Goal: Information Seeking & Learning: Learn about a topic

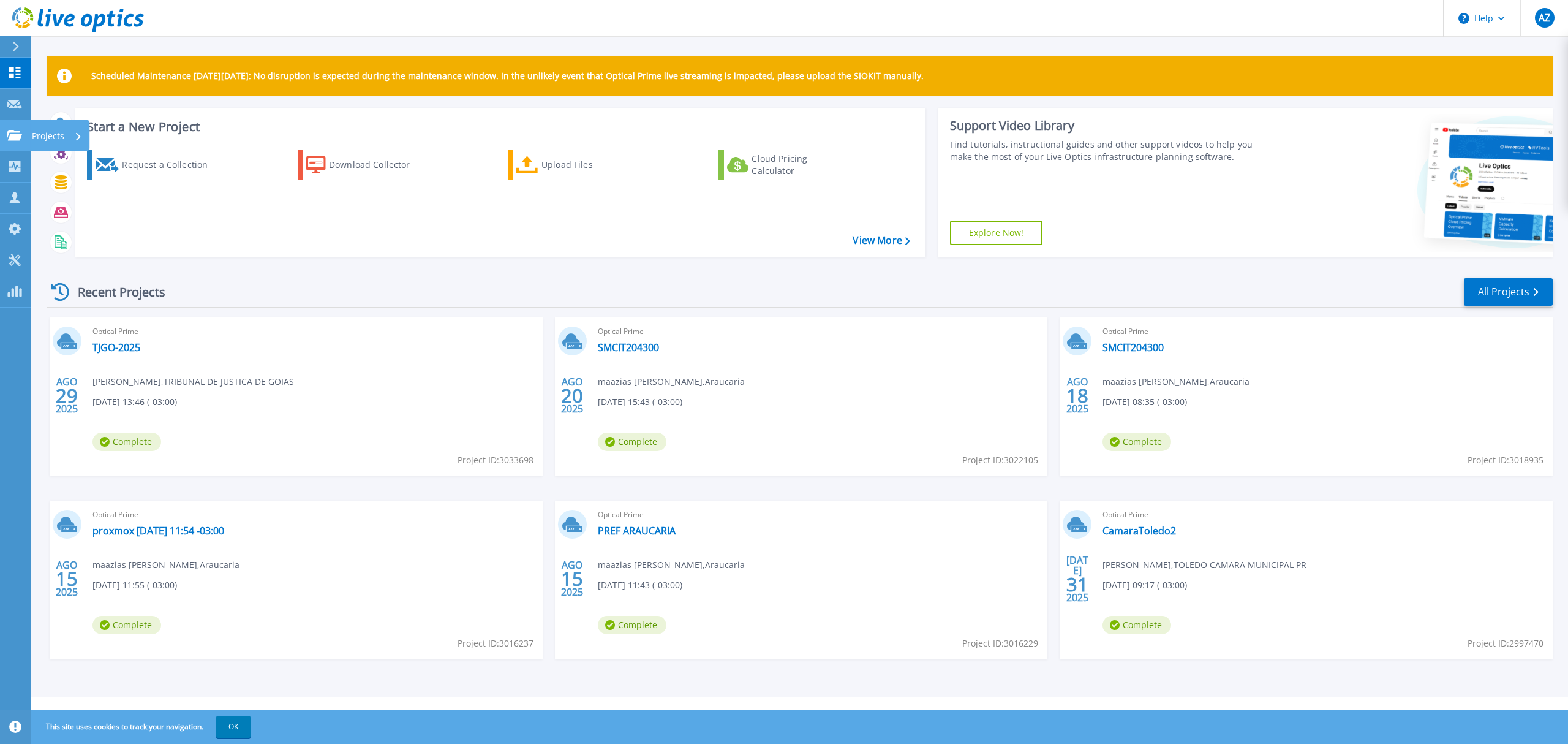
click at [32, 133] on p "Projects" at bounding box center [47, 136] width 32 height 32
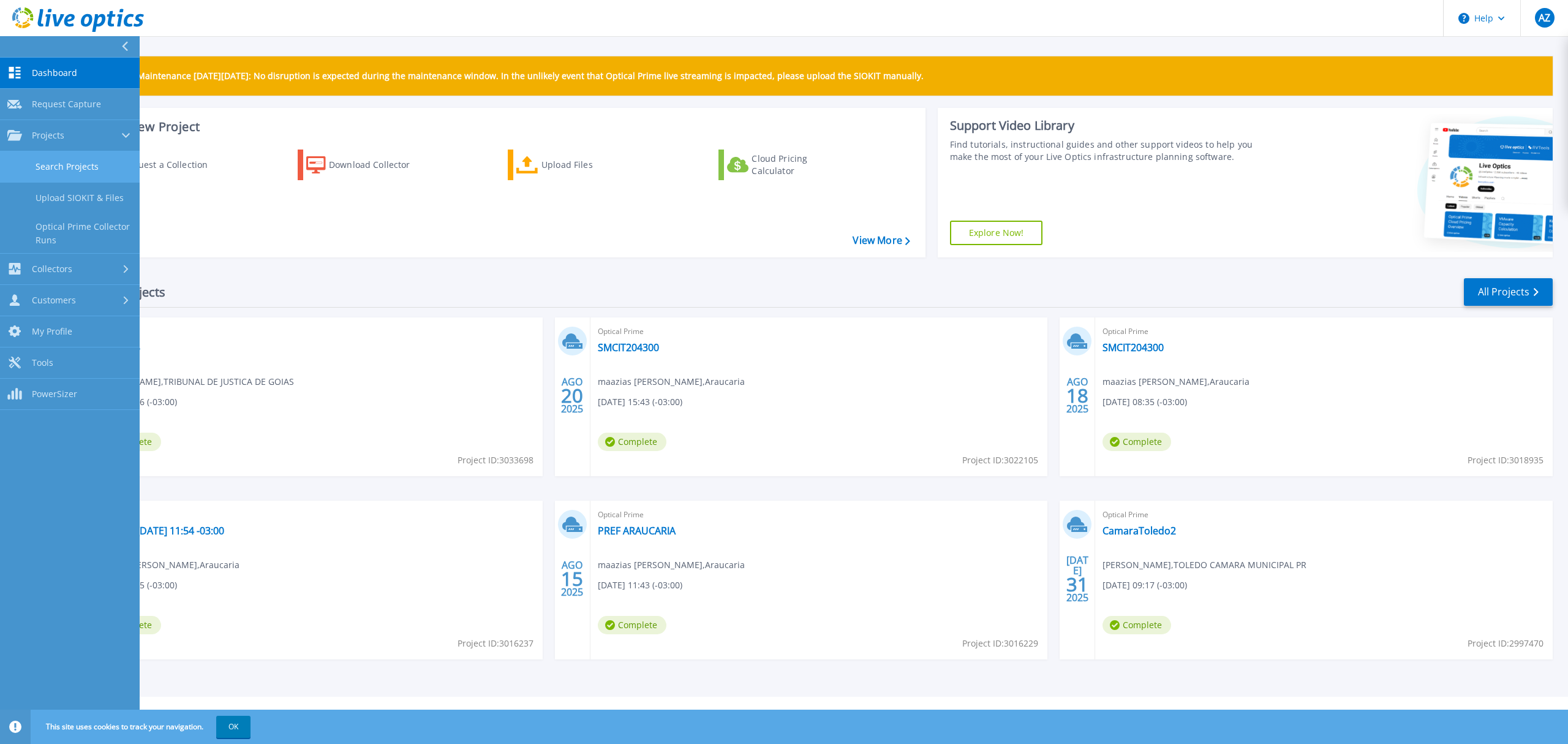
click at [69, 168] on link "Search Projects" at bounding box center [70, 166] width 140 height 31
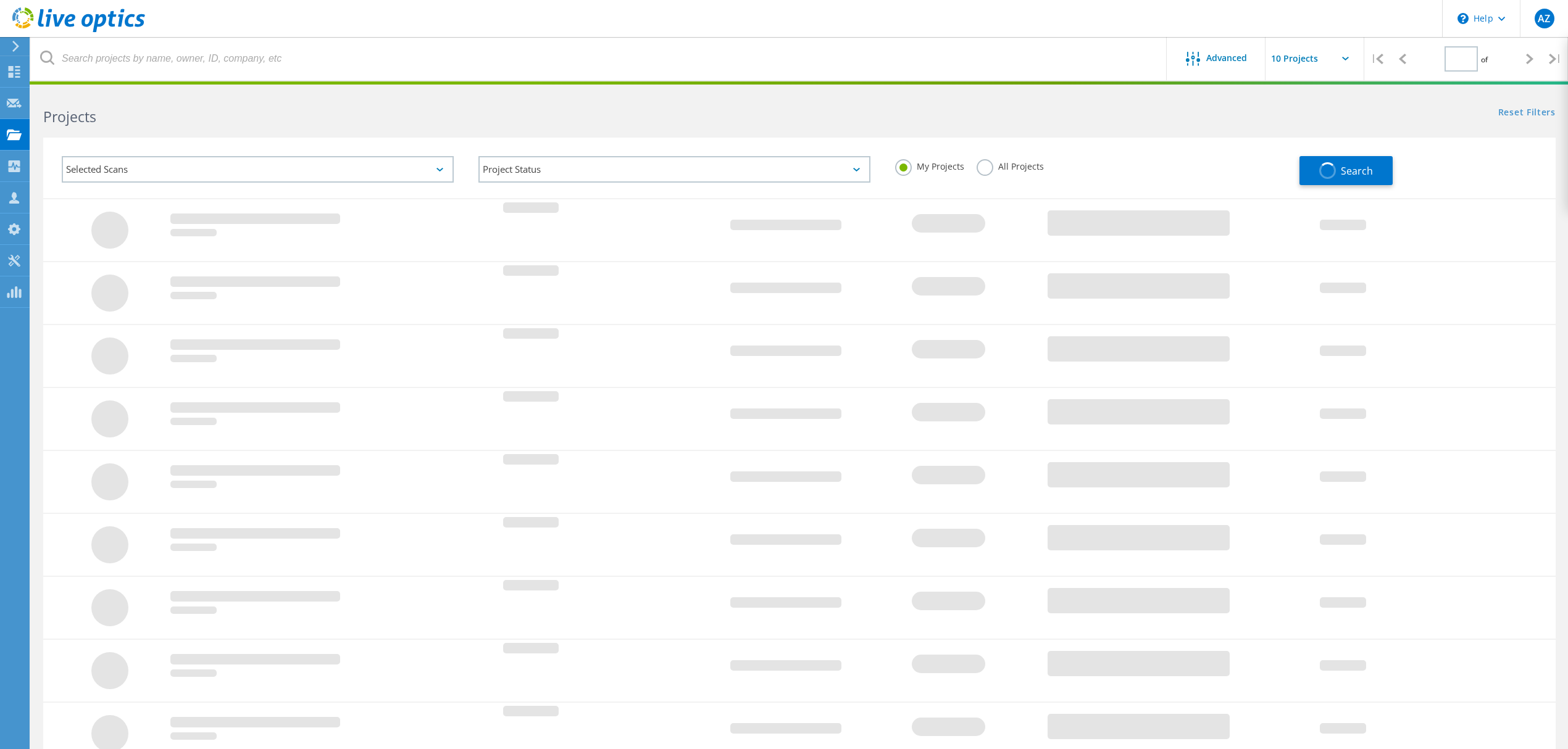
type input "1"
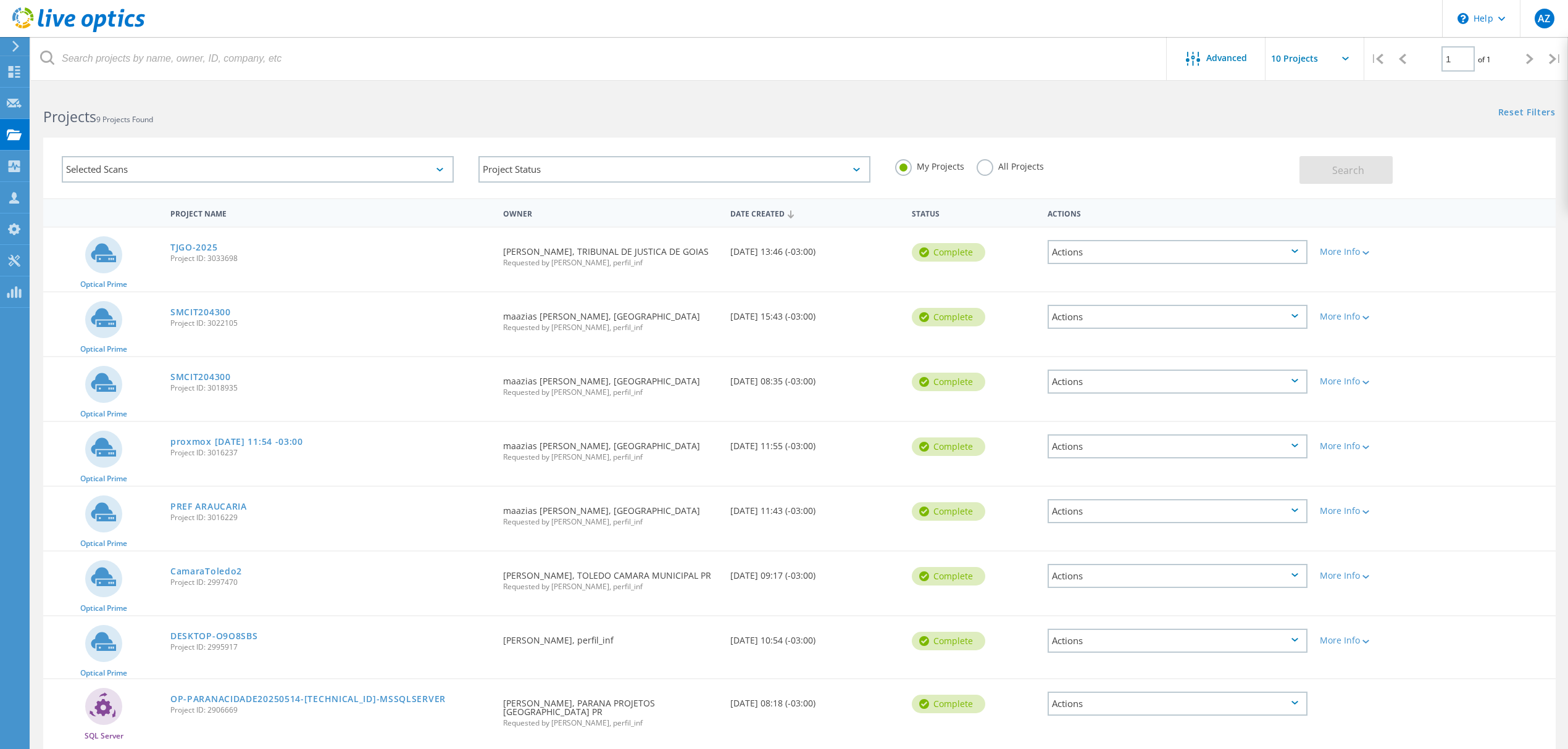
click at [991, 167] on label "All Projects" at bounding box center [1011, 165] width 68 height 11
click at [0, 0] on input "All Projects" at bounding box center [0, 0] width 0 height 0
click at [1536, 164] on div "Search" at bounding box center [1424, 164] width 250 height 40
click at [1332, 178] on button "Search" at bounding box center [1346, 170] width 93 height 28
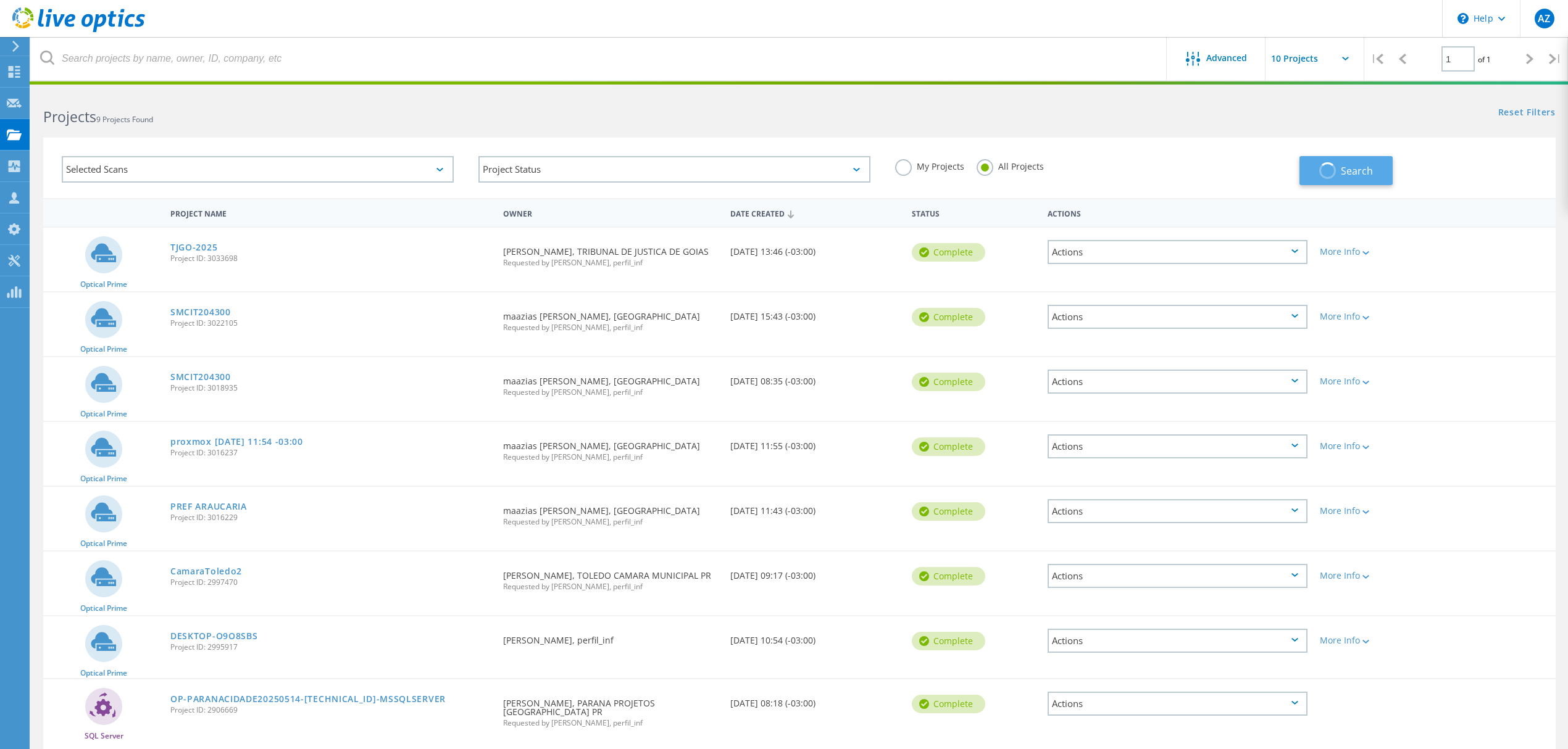
click at [1330, 175] on span "button" at bounding box center [1327, 171] width 17 height 17
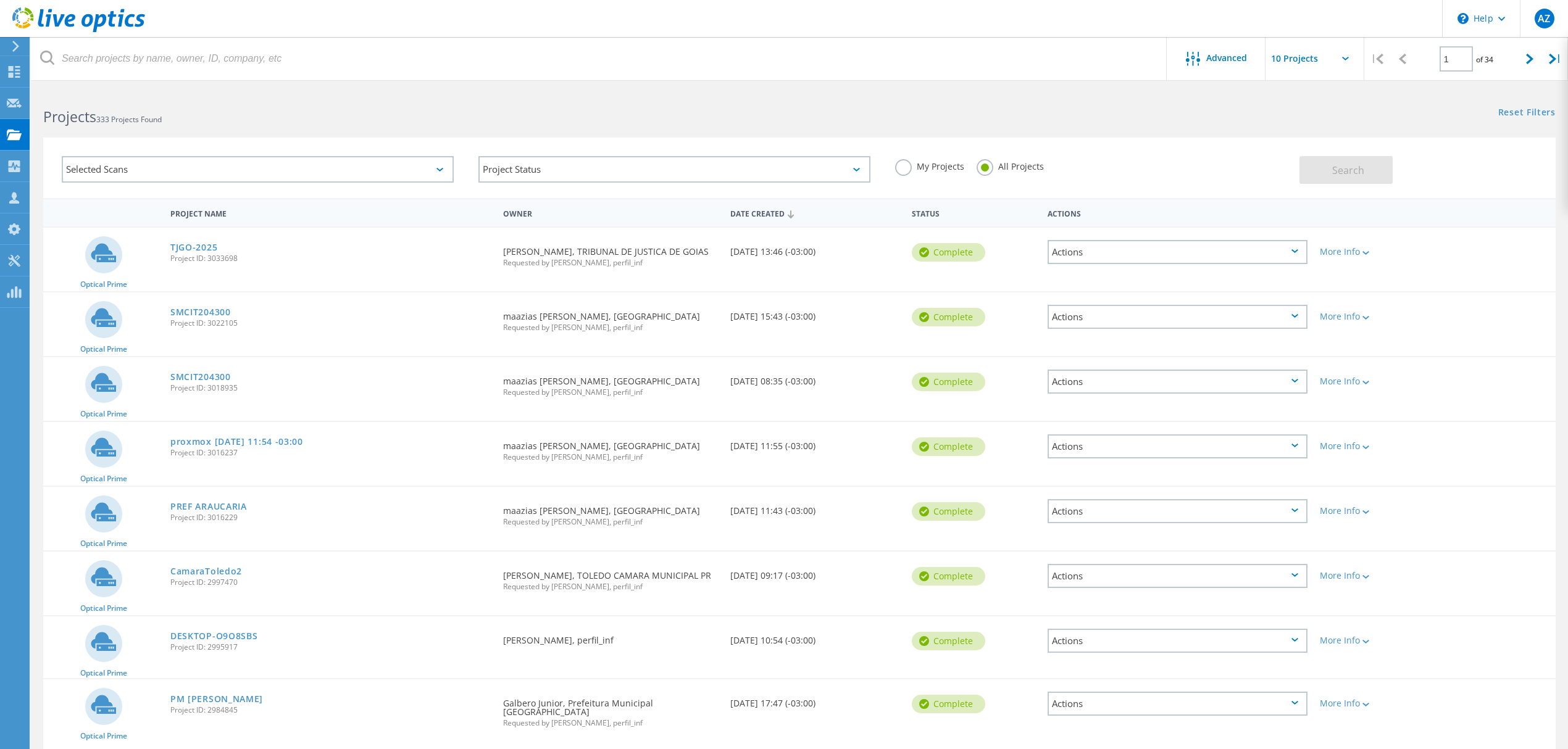
click at [909, 166] on label "My Projects" at bounding box center [930, 165] width 69 height 11
click at [0, 0] on input "My Projects" at bounding box center [0, 0] width 0 height 0
click at [1356, 173] on span "Search" at bounding box center [1348, 170] width 32 height 13
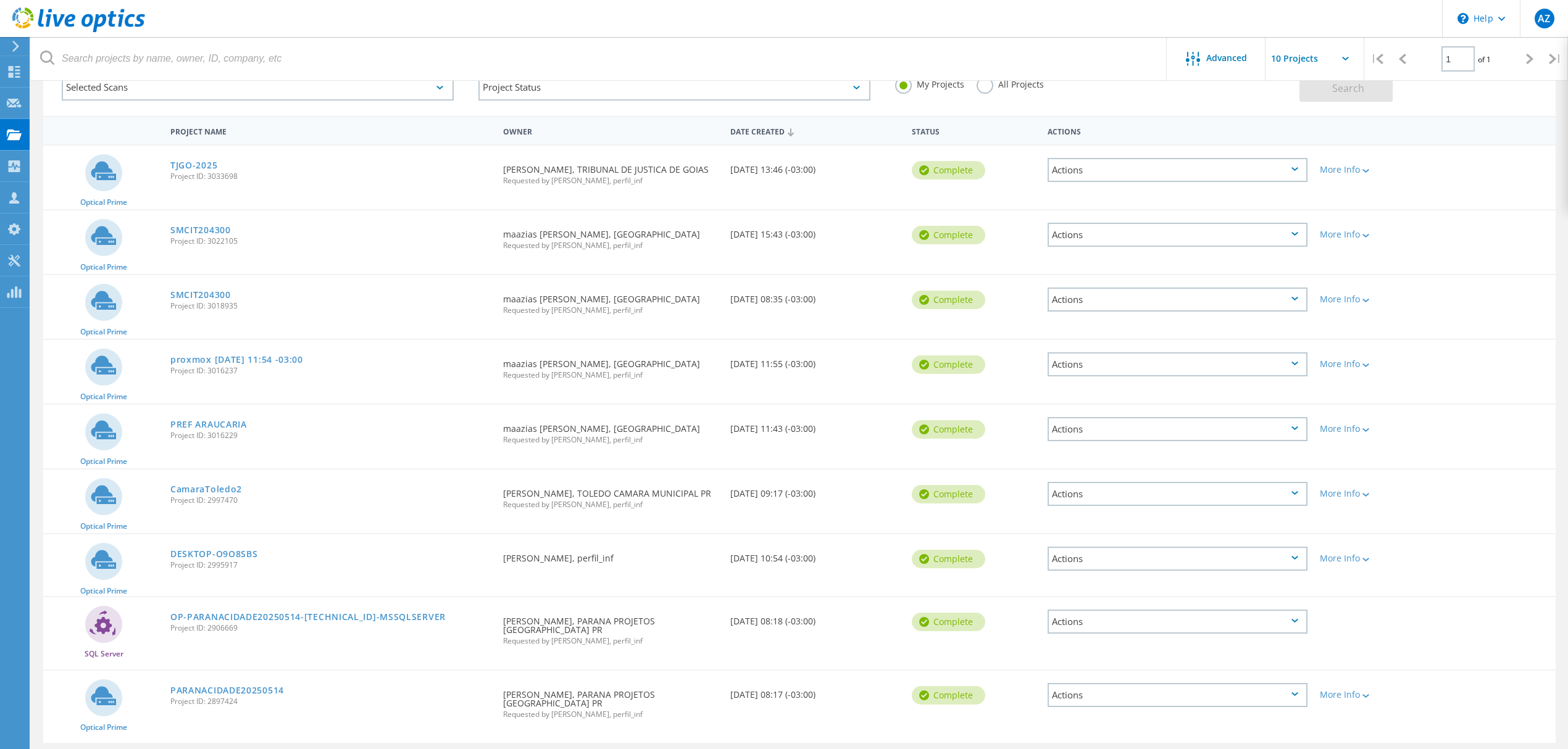
scroll to position [103, 0]
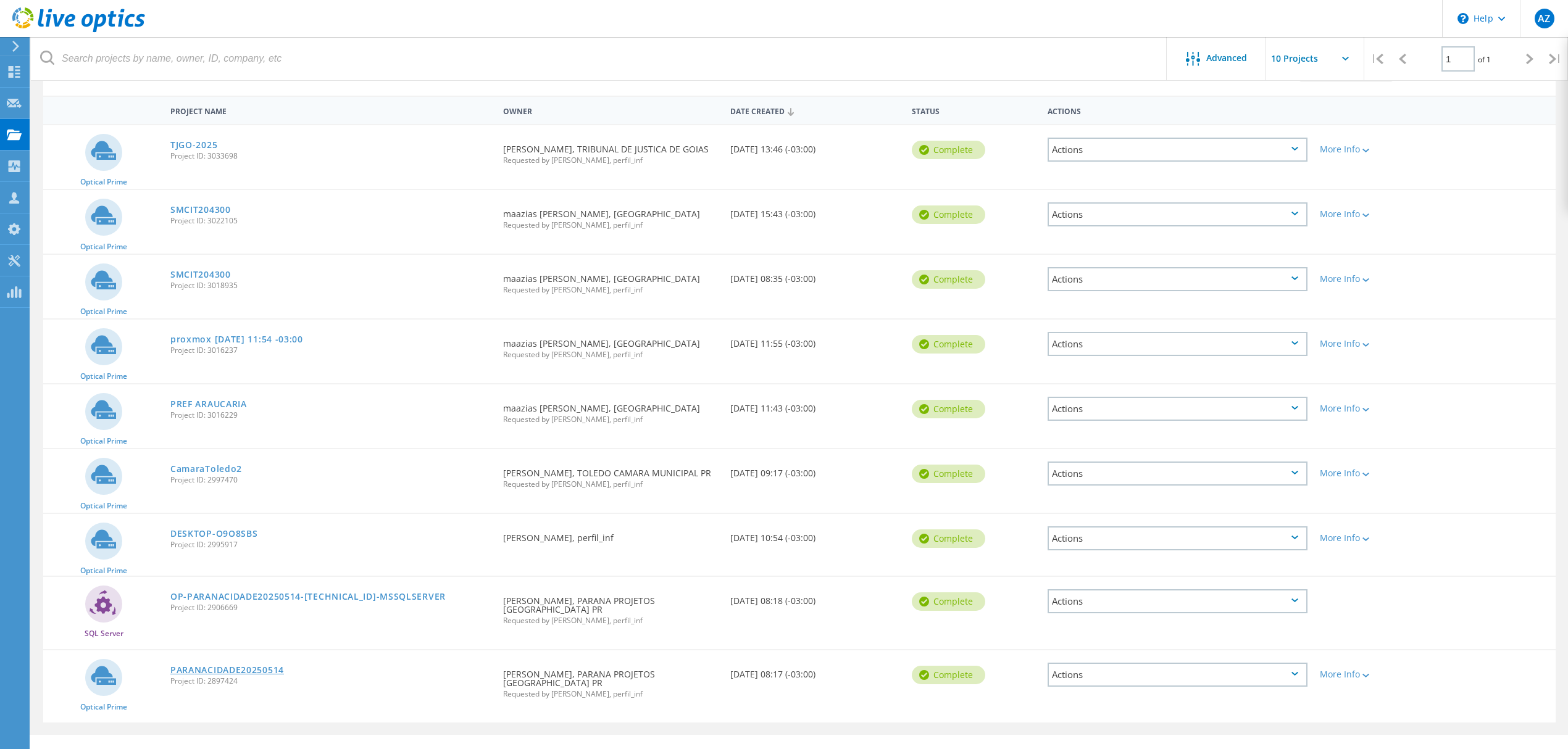
click at [243, 666] on link "PARANACIDADE20250514" at bounding box center [227, 670] width 113 height 9
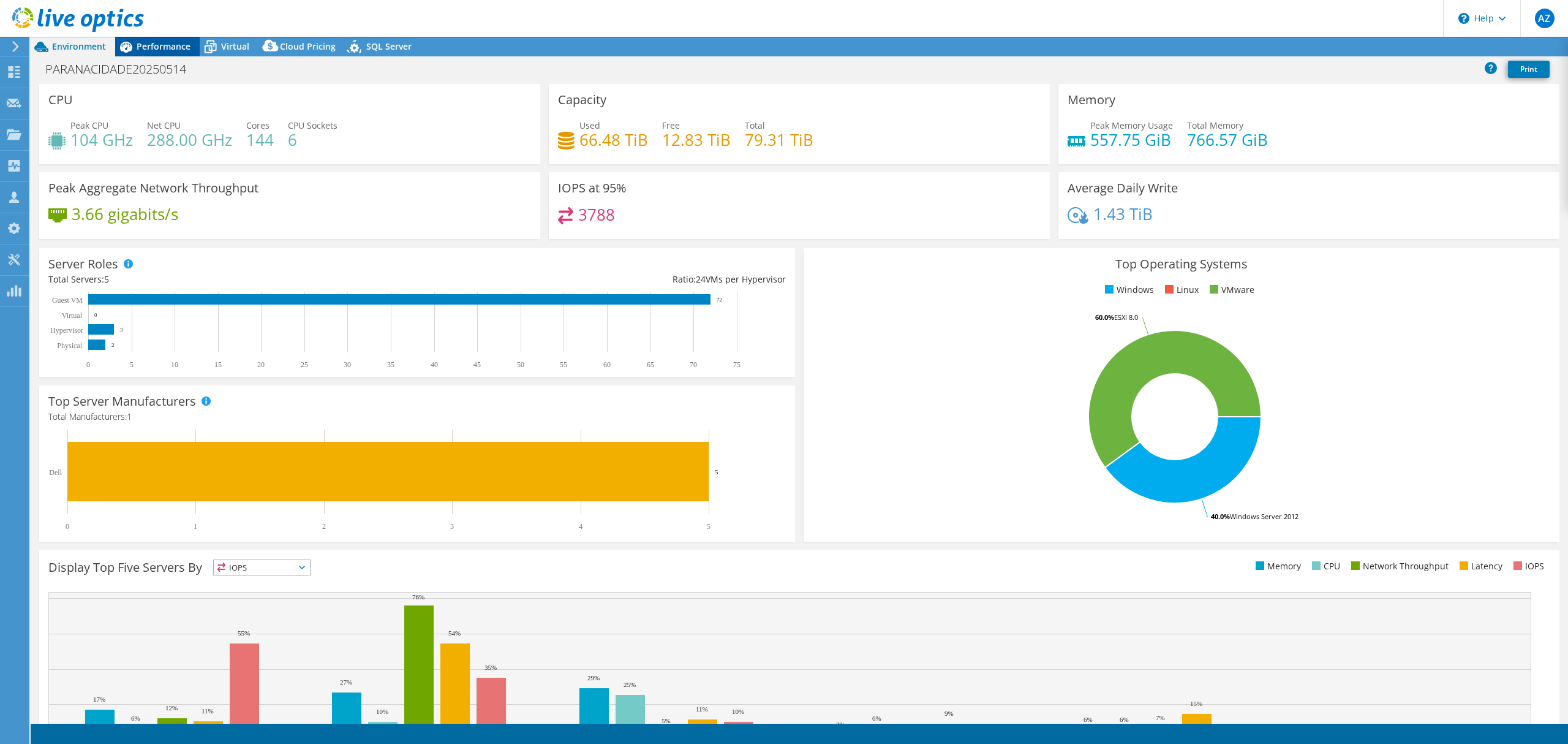
click at [169, 40] on span "Performance" at bounding box center [163, 46] width 54 height 11
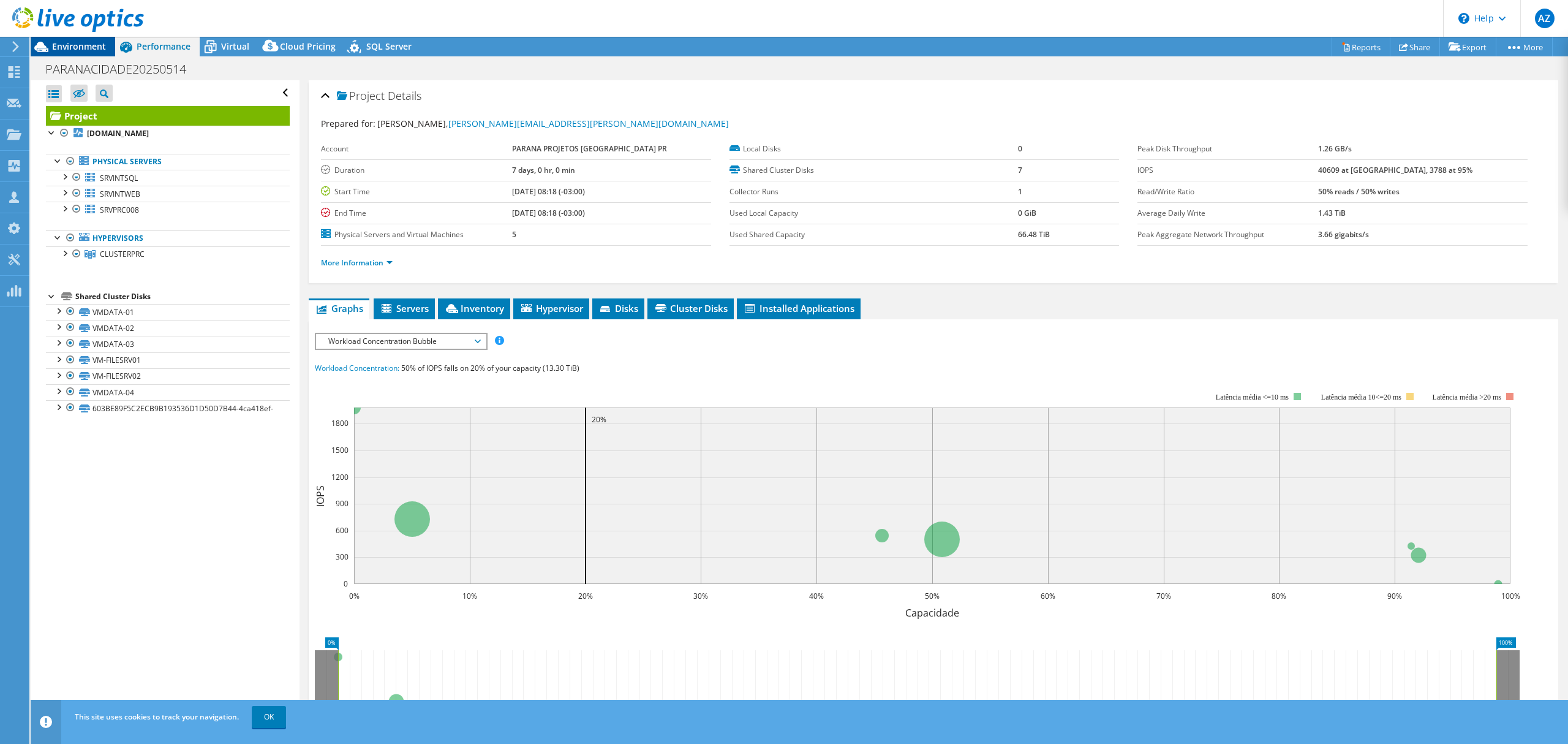
click at [97, 46] on span "Environment" at bounding box center [78, 46] width 54 height 11
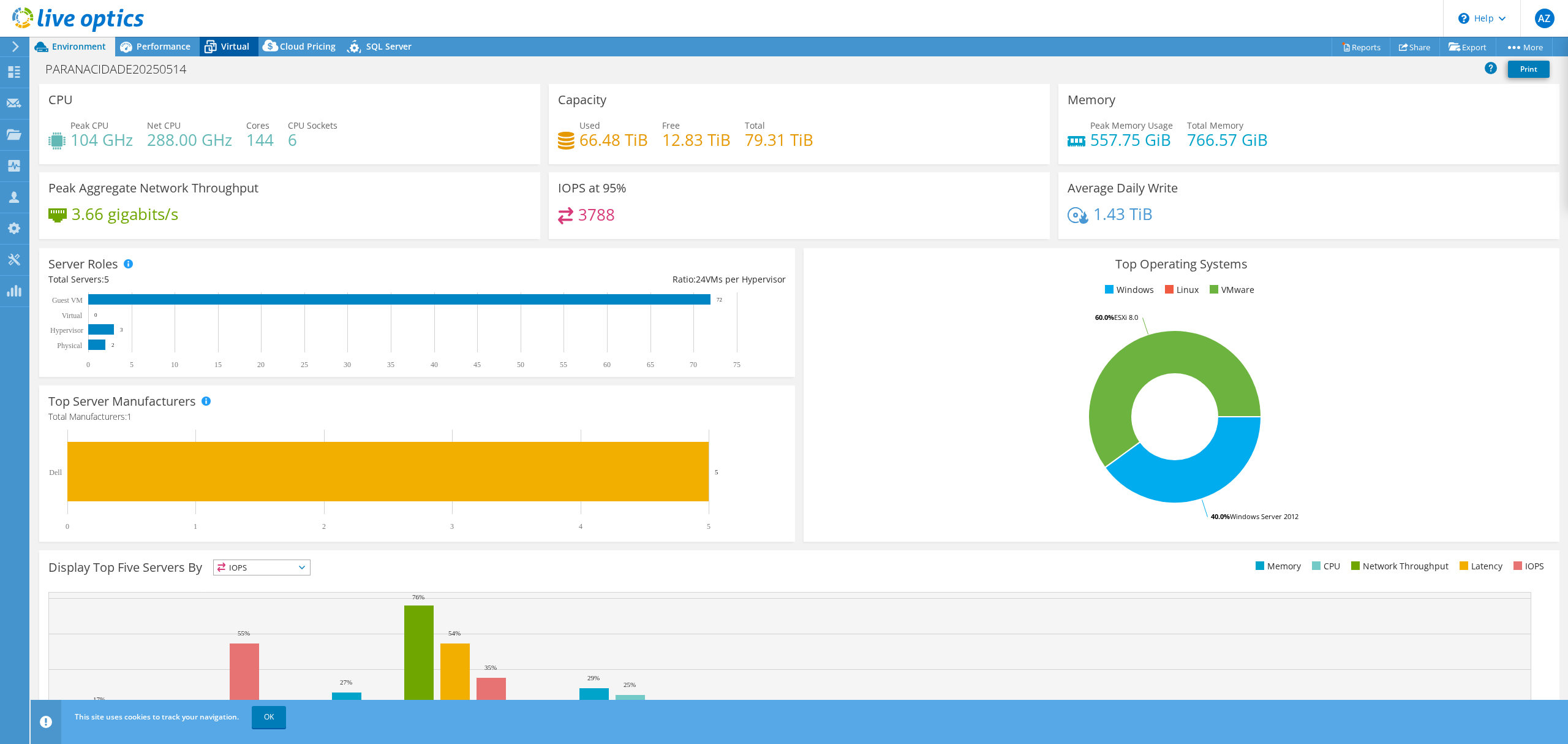
click at [228, 44] on span "Virtual" at bounding box center [235, 46] width 28 height 11
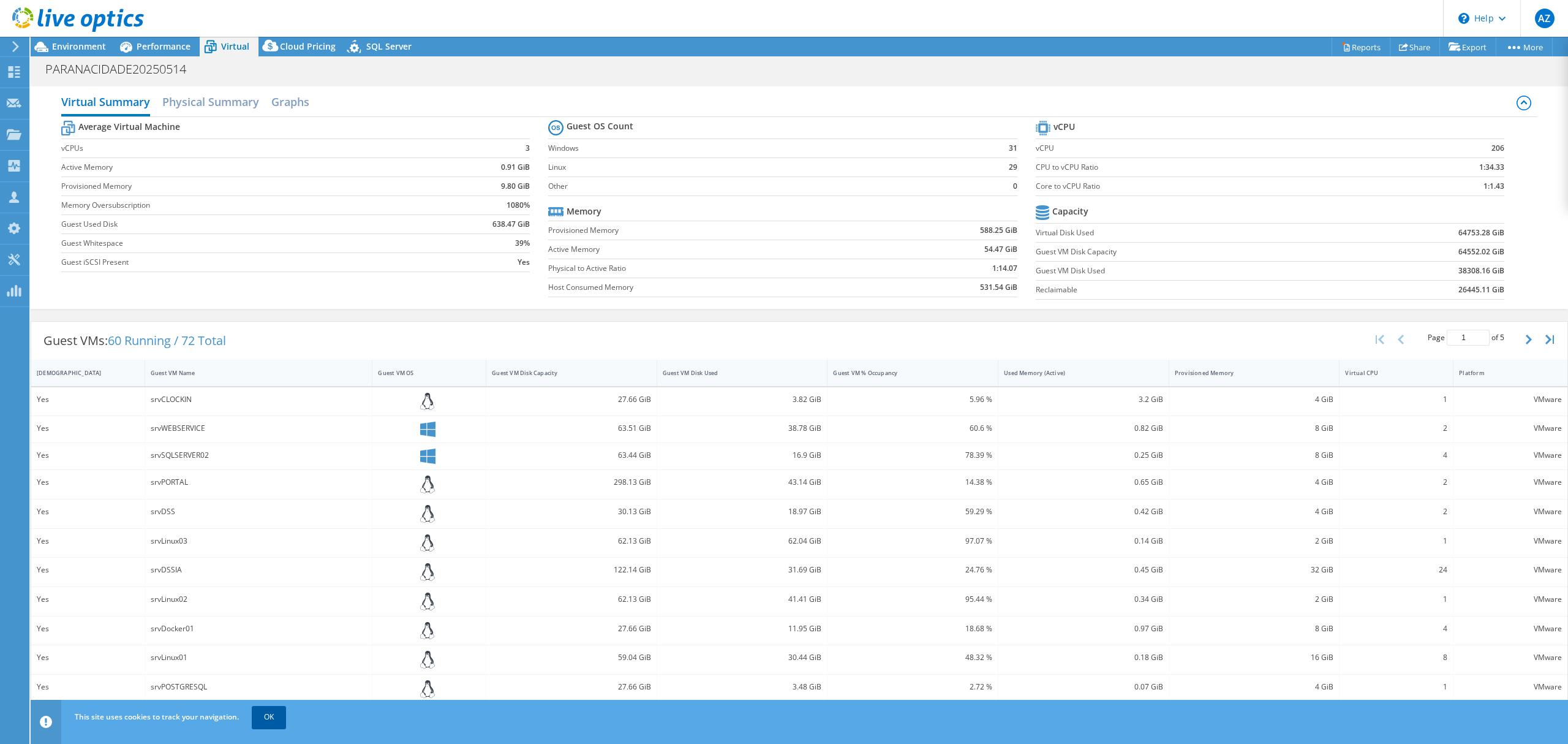
click at [265, 719] on link "OK" at bounding box center [269, 717] width 34 height 22
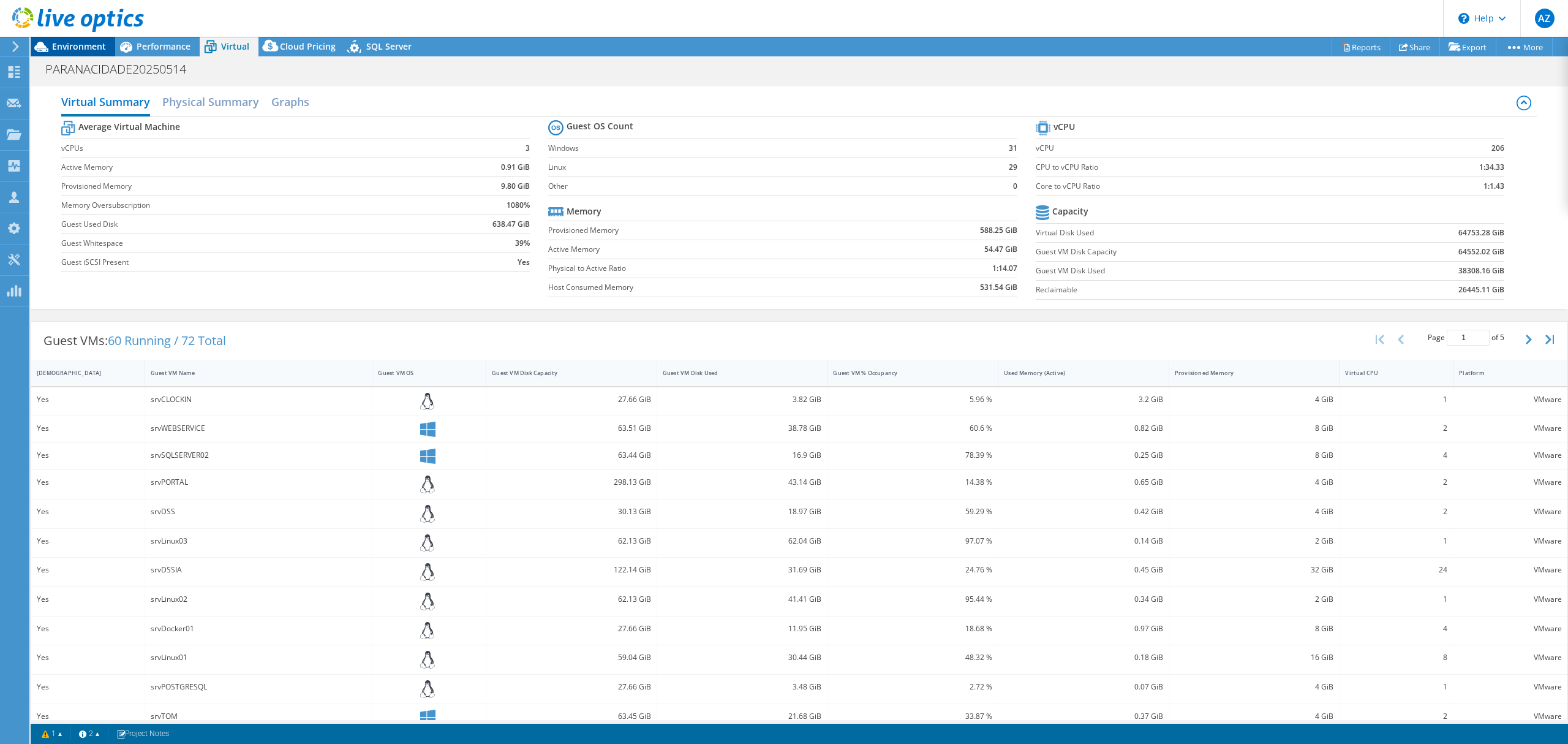
click at [82, 47] on span "Environment" at bounding box center [78, 46] width 54 height 11
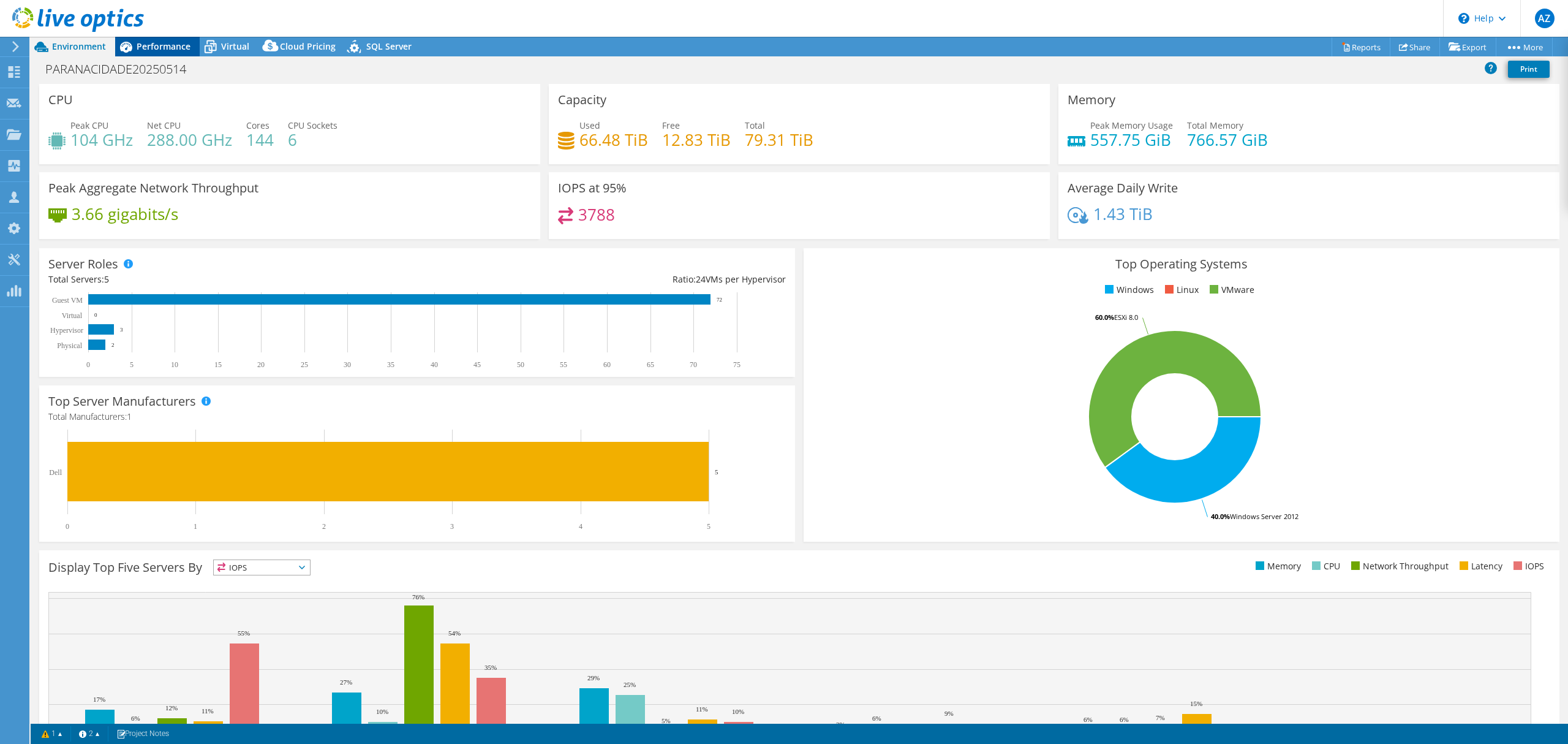
click at [140, 46] on span "Performance" at bounding box center [163, 46] width 54 height 11
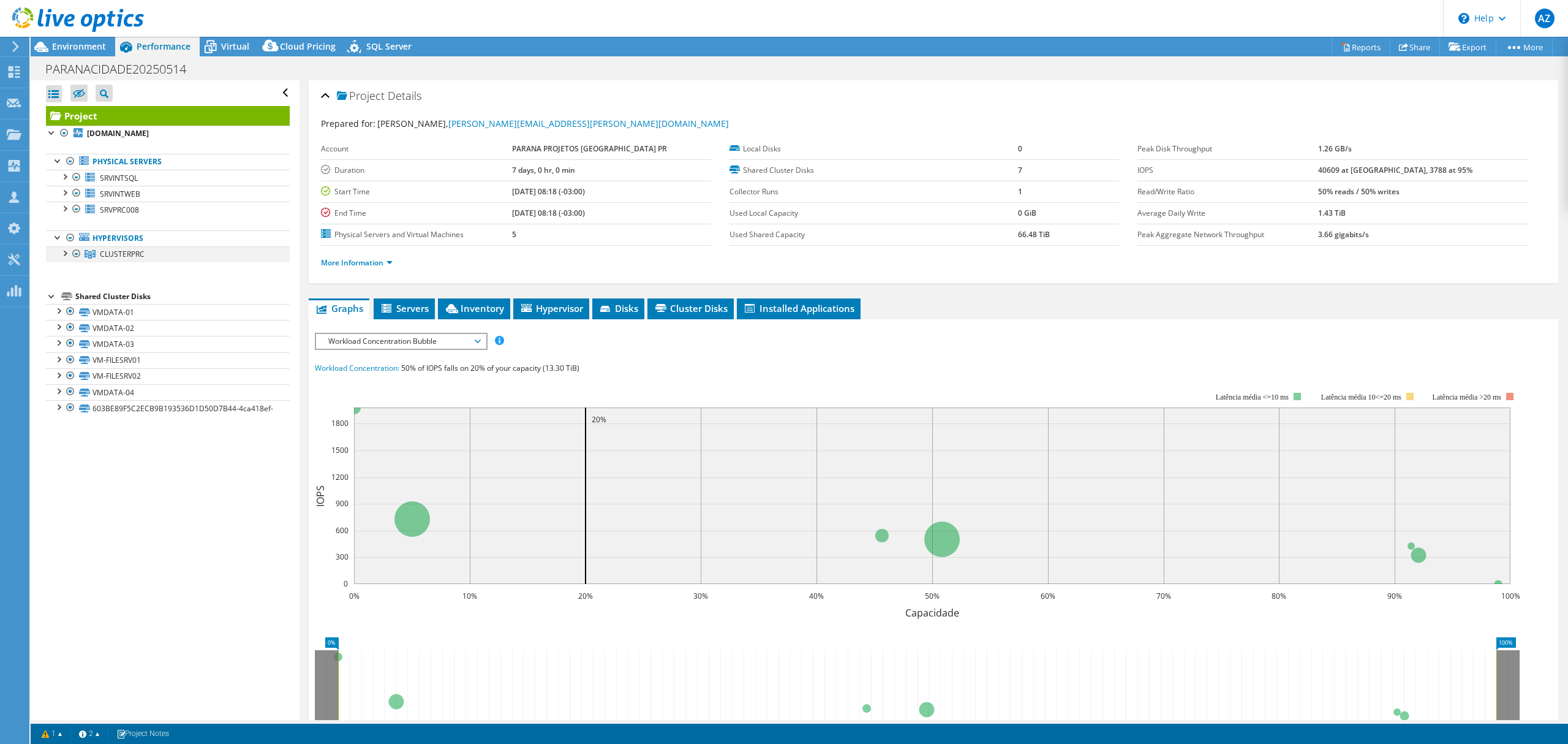
click at [64, 256] on div at bounding box center [64, 252] width 12 height 12
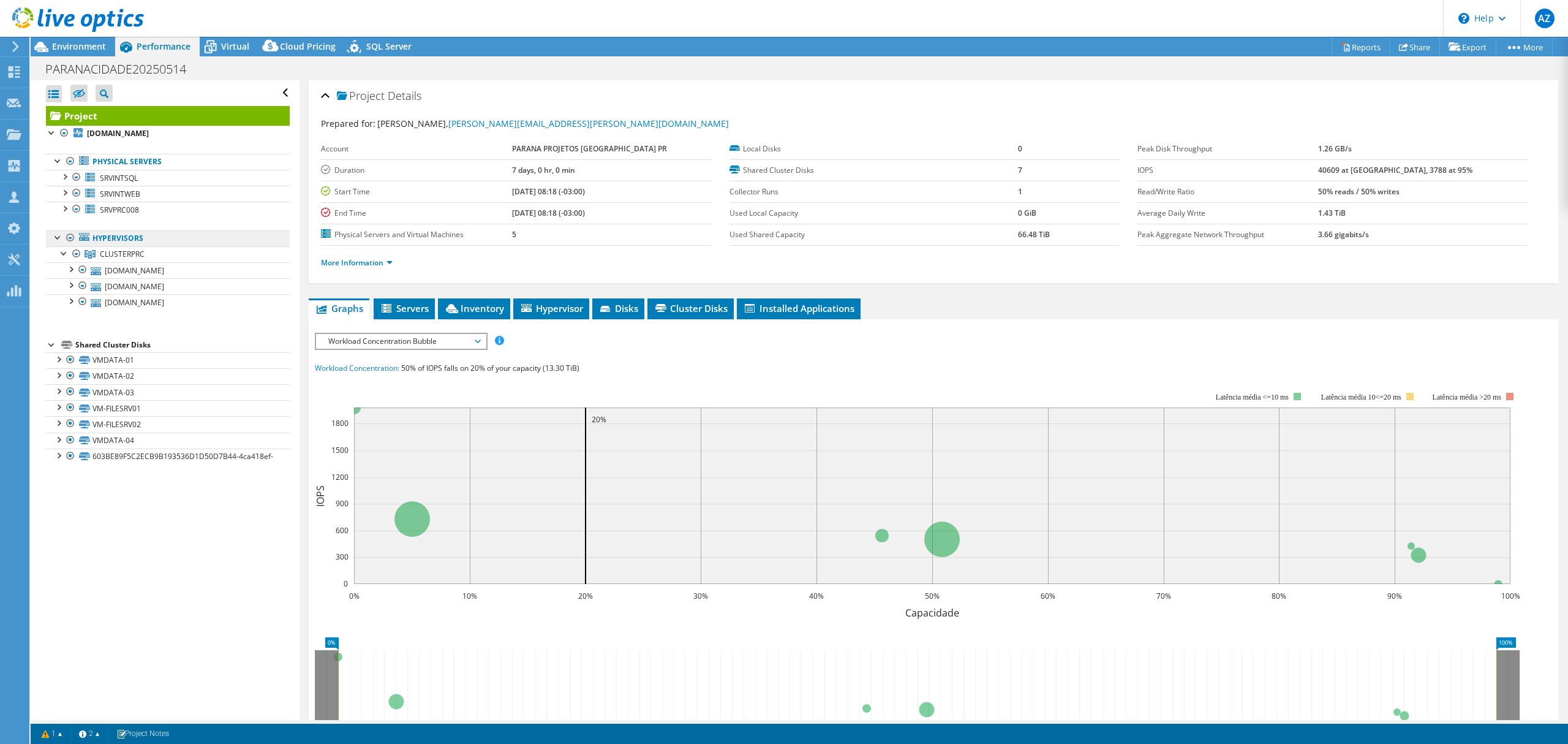
click at [124, 244] on link "Hypervisors" at bounding box center [168, 238] width 244 height 16
click at [126, 253] on span "CLUSTERPRC" at bounding box center [122, 254] width 45 height 10
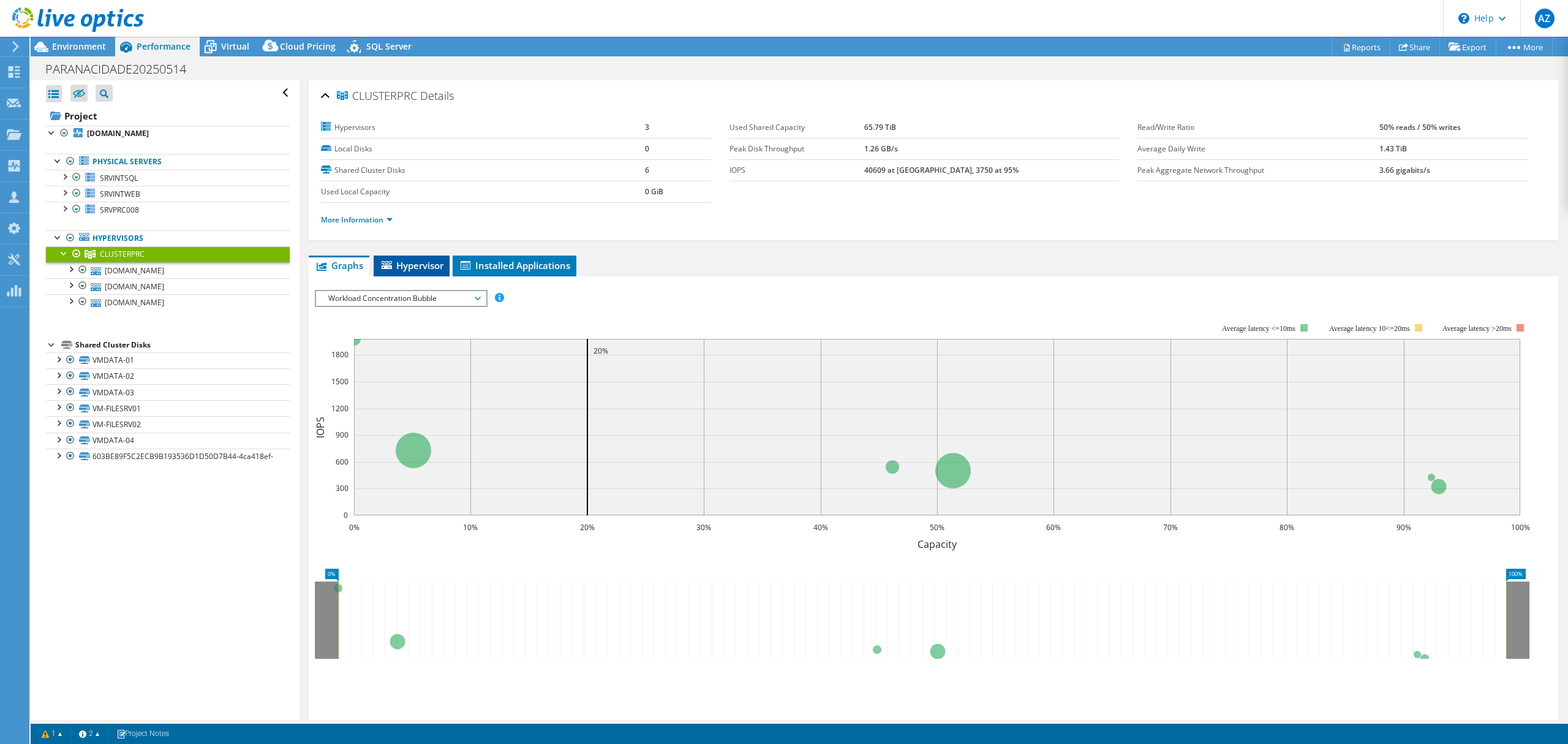
click at [400, 267] on span "Hypervisor" at bounding box center [412, 265] width 64 height 12
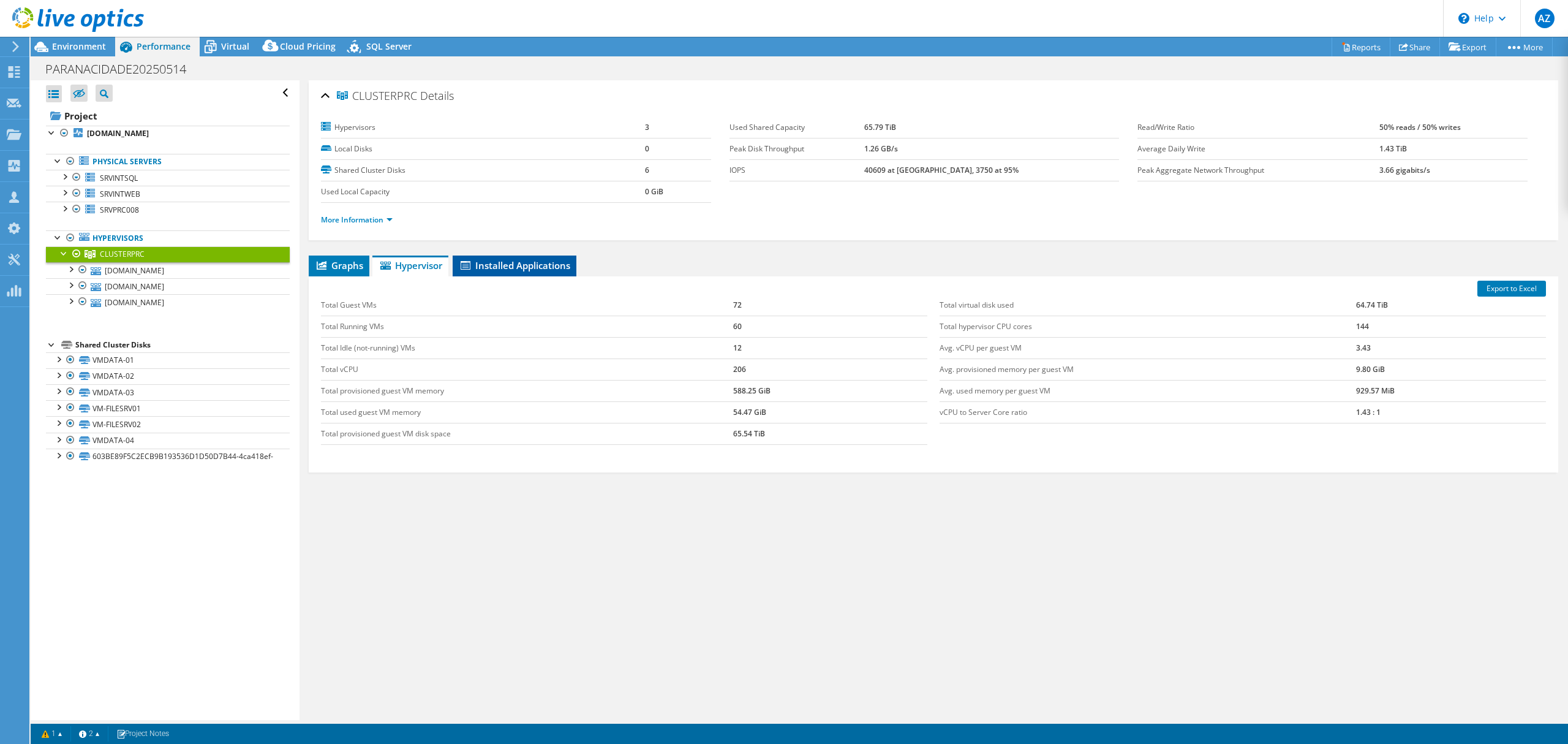
click at [476, 265] on span "Installed Applications" at bounding box center [515, 265] width 111 height 12
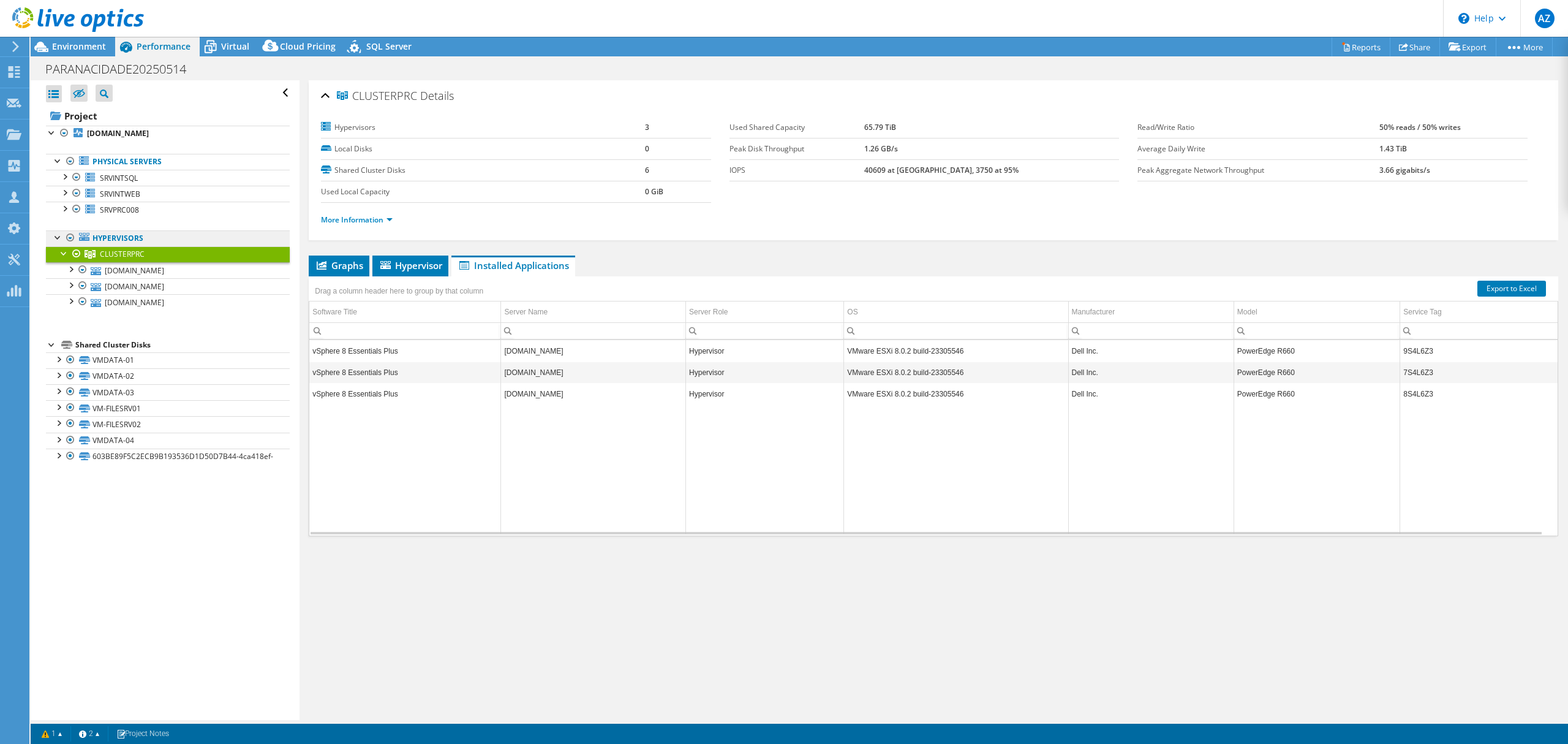
click at [121, 239] on link "Hypervisors" at bounding box center [168, 238] width 244 height 16
click at [59, 238] on div at bounding box center [58, 236] width 12 height 12
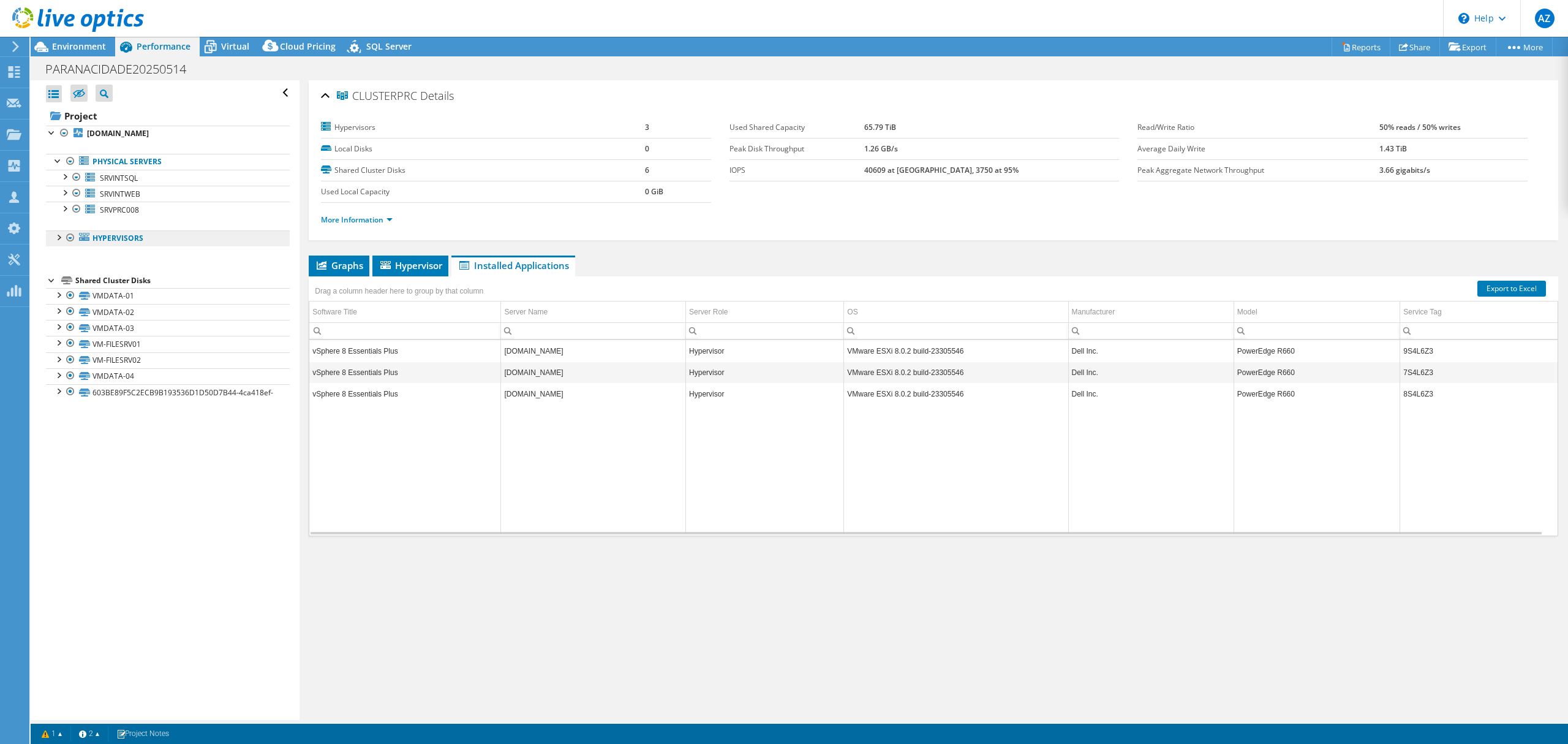
click at [93, 239] on link "Hypervisors" at bounding box center [168, 238] width 244 height 16
click at [61, 237] on div at bounding box center [58, 236] width 12 height 12
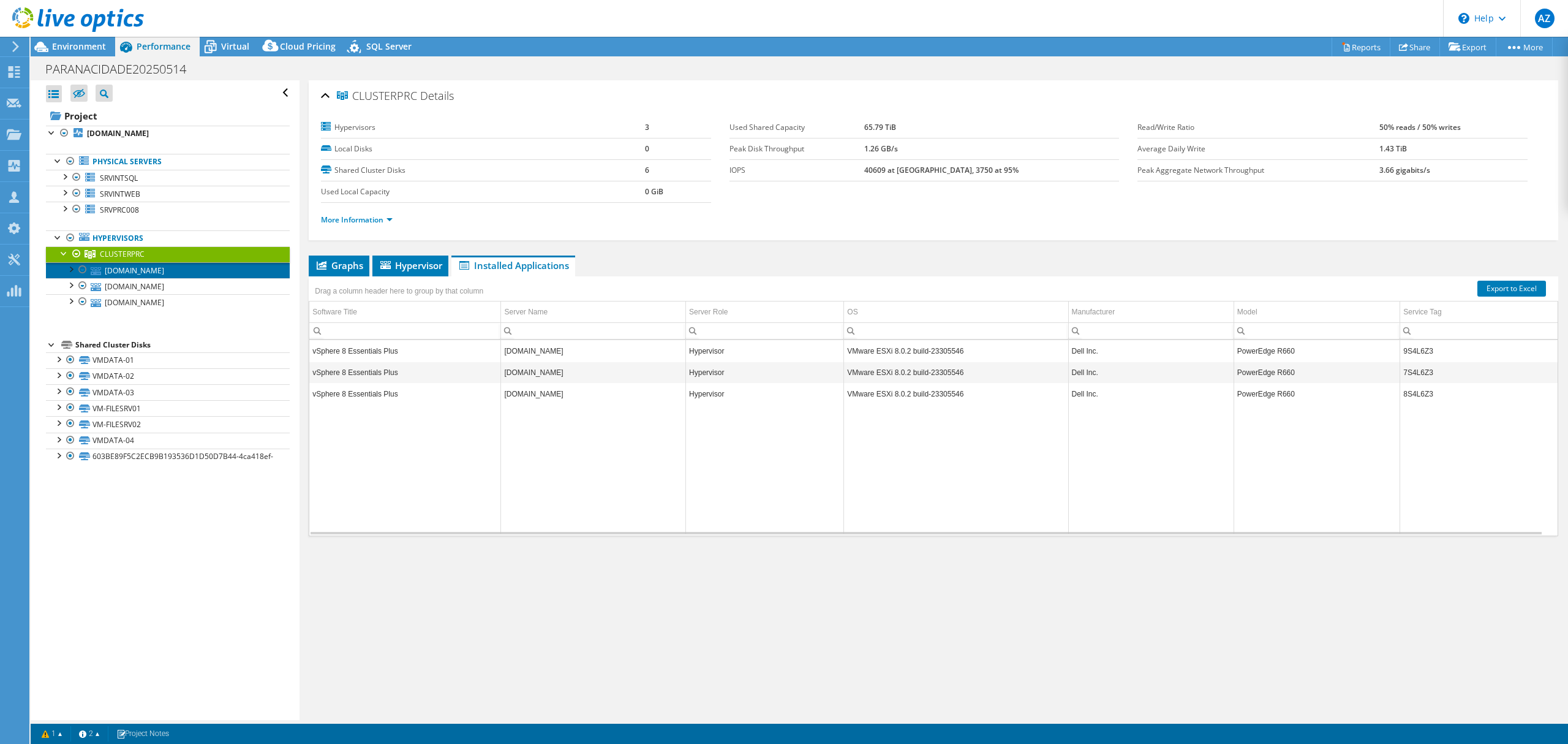
click at [143, 273] on link "[DOMAIN_NAME]" at bounding box center [168, 270] width 244 height 16
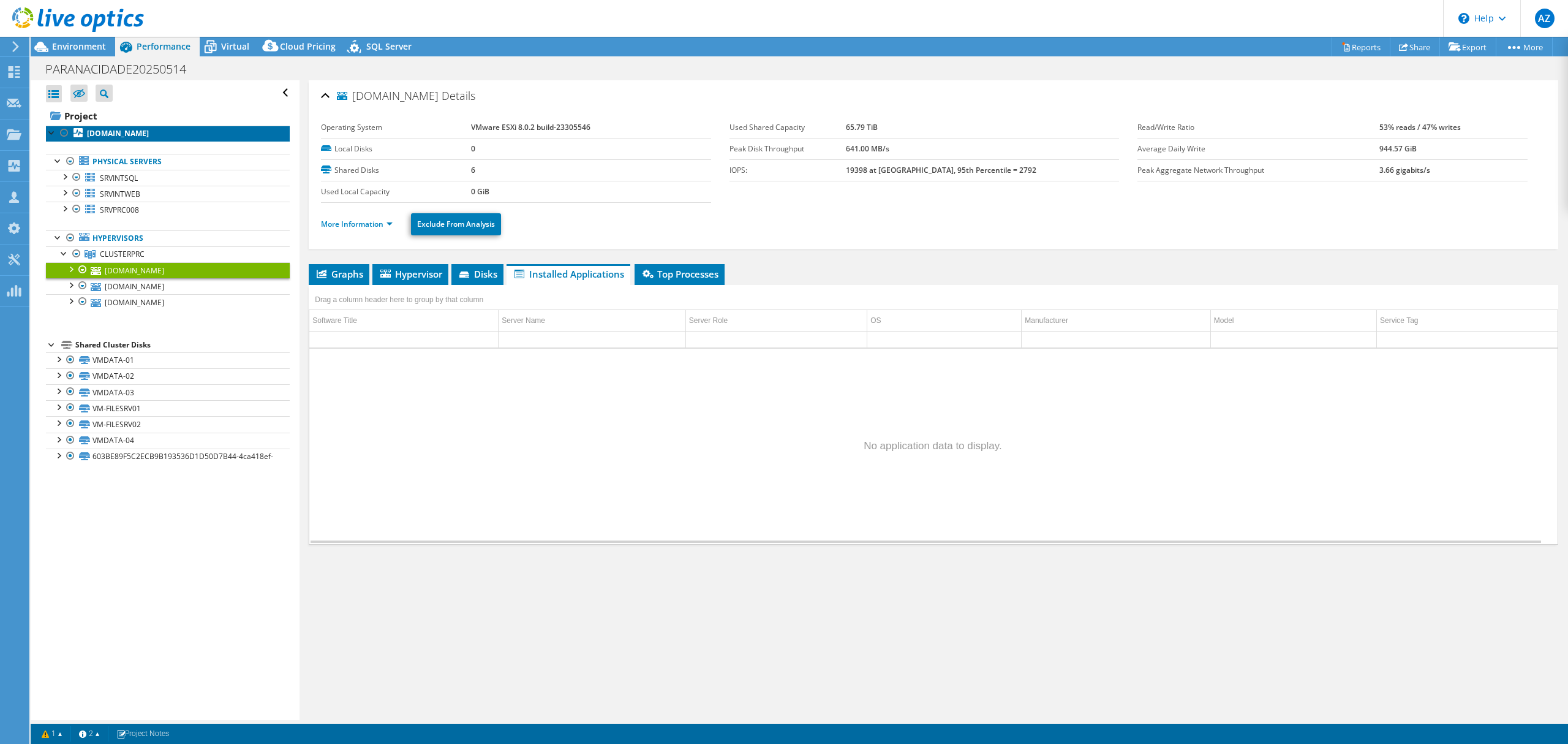
click at [119, 137] on b "[DOMAIN_NAME]" at bounding box center [118, 133] width 62 height 10
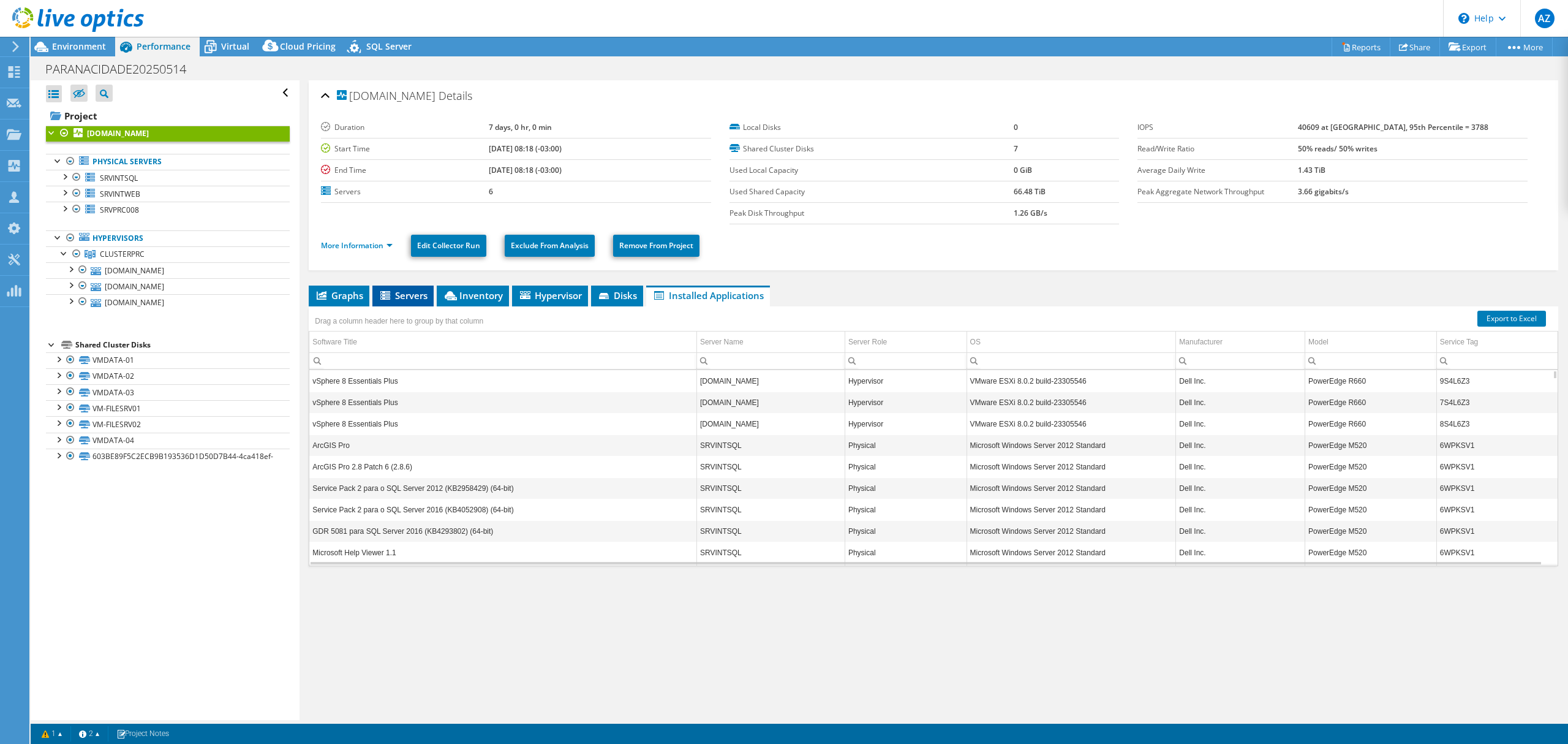
click at [401, 302] on span "Servers" at bounding box center [403, 295] width 49 height 12
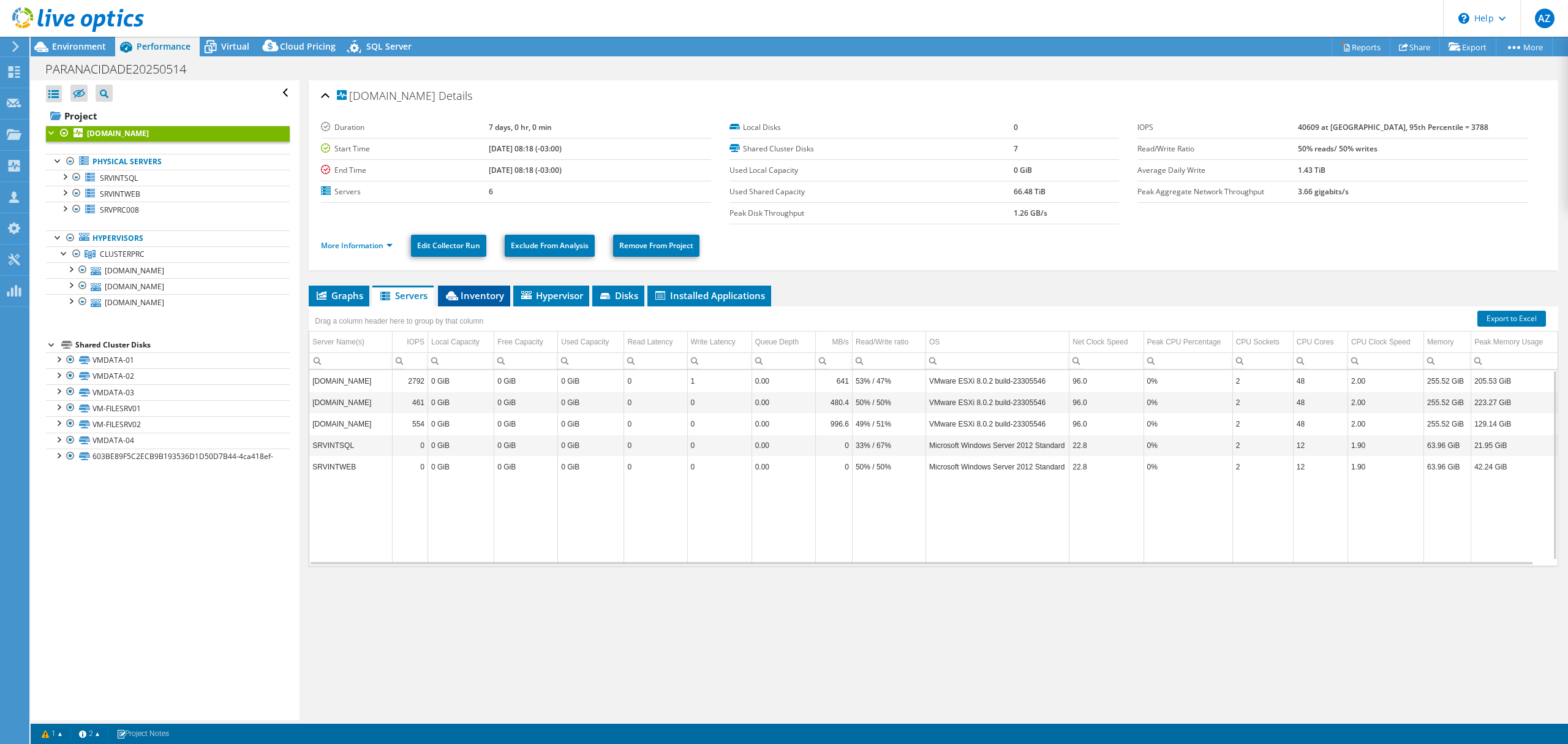
click at [472, 297] on span "Inventory" at bounding box center [474, 295] width 60 height 12
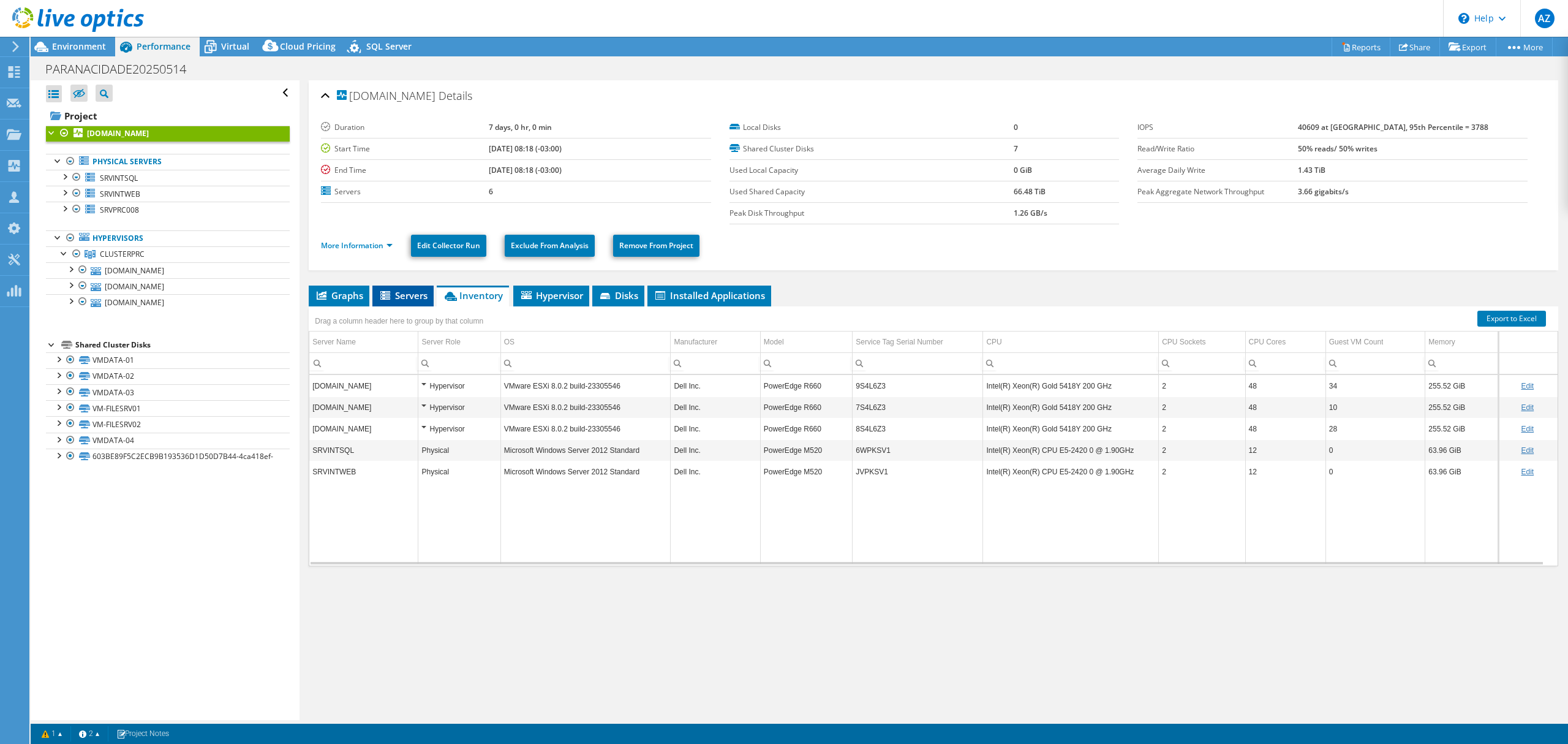
click at [414, 301] on span "Servers" at bounding box center [403, 295] width 49 height 12
